Goal: Task Accomplishment & Management: Manage account settings

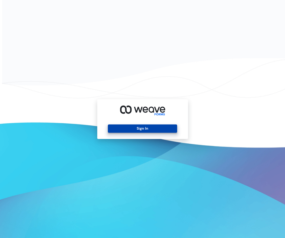
click at [134, 129] on button "Sign In" at bounding box center [142, 129] width 69 height 8
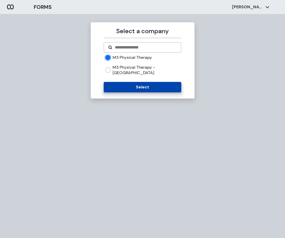
click at [139, 82] on button "Select" at bounding box center [143, 87] width 78 height 10
